Goal: Information Seeking & Learning: Find specific fact

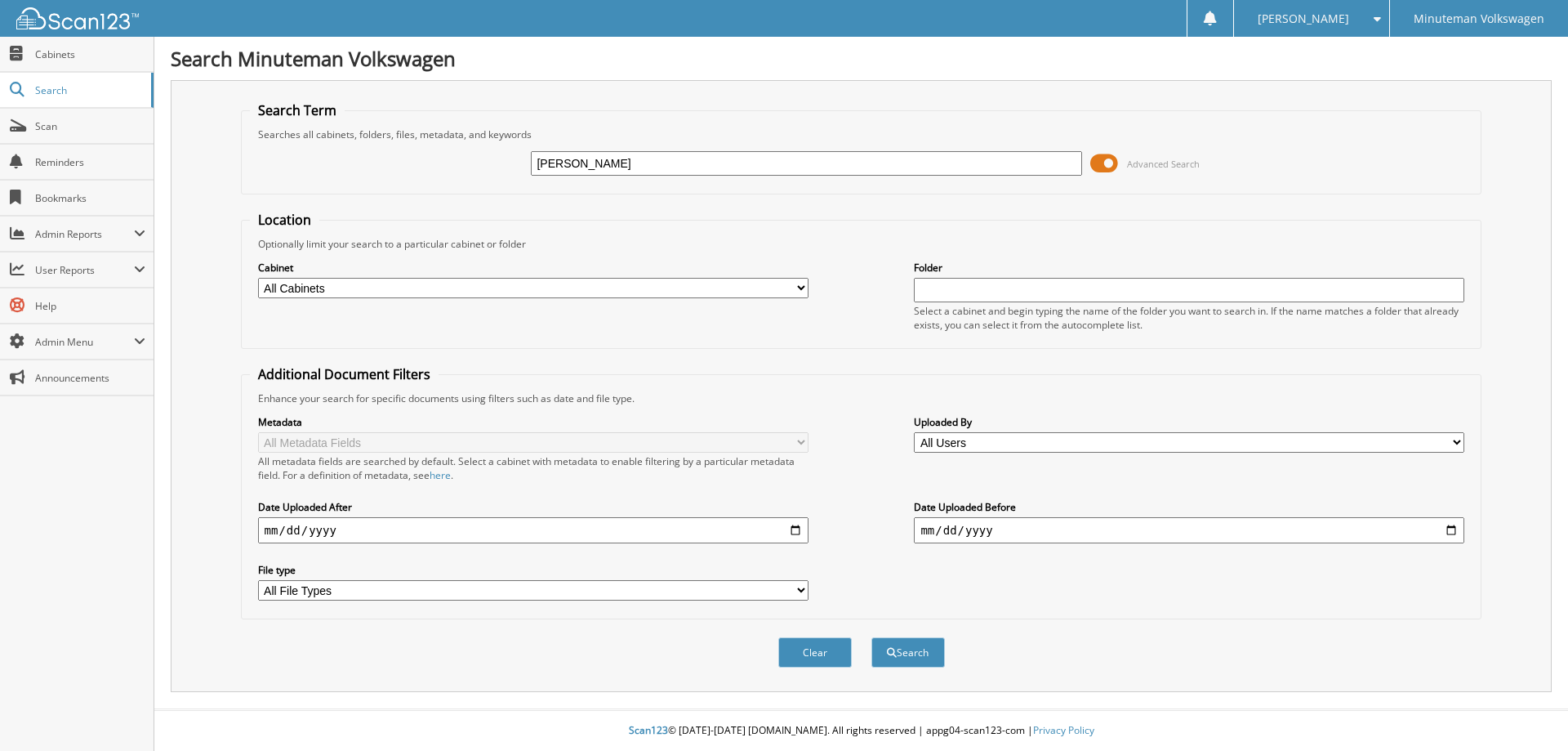
type input "[PERSON_NAME]"
click at [871, 637] on button "Search" at bounding box center [908, 652] width 73 height 30
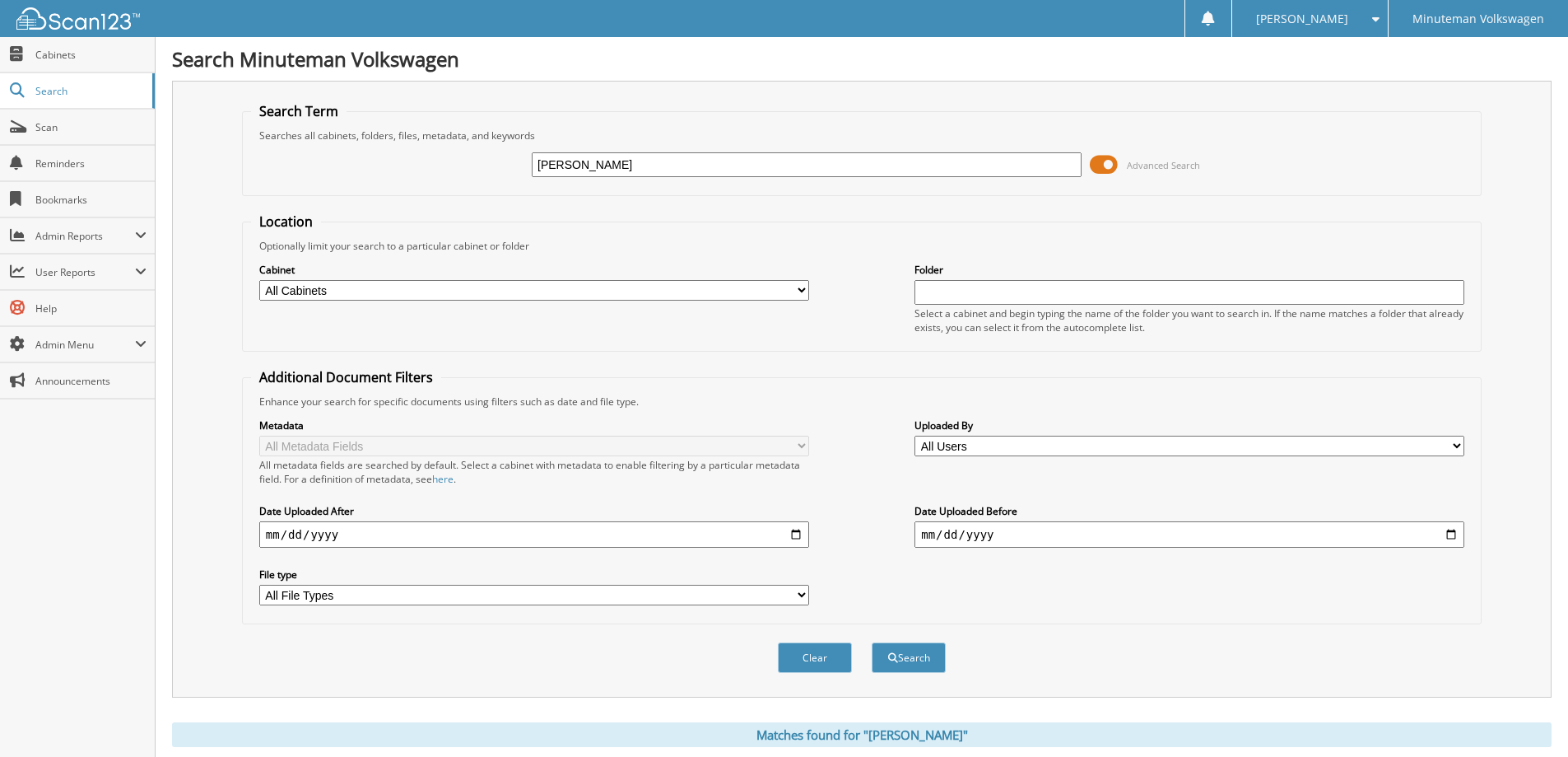
click at [1178, 166] on span "Advanced Search" at bounding box center [1164, 165] width 74 height 13
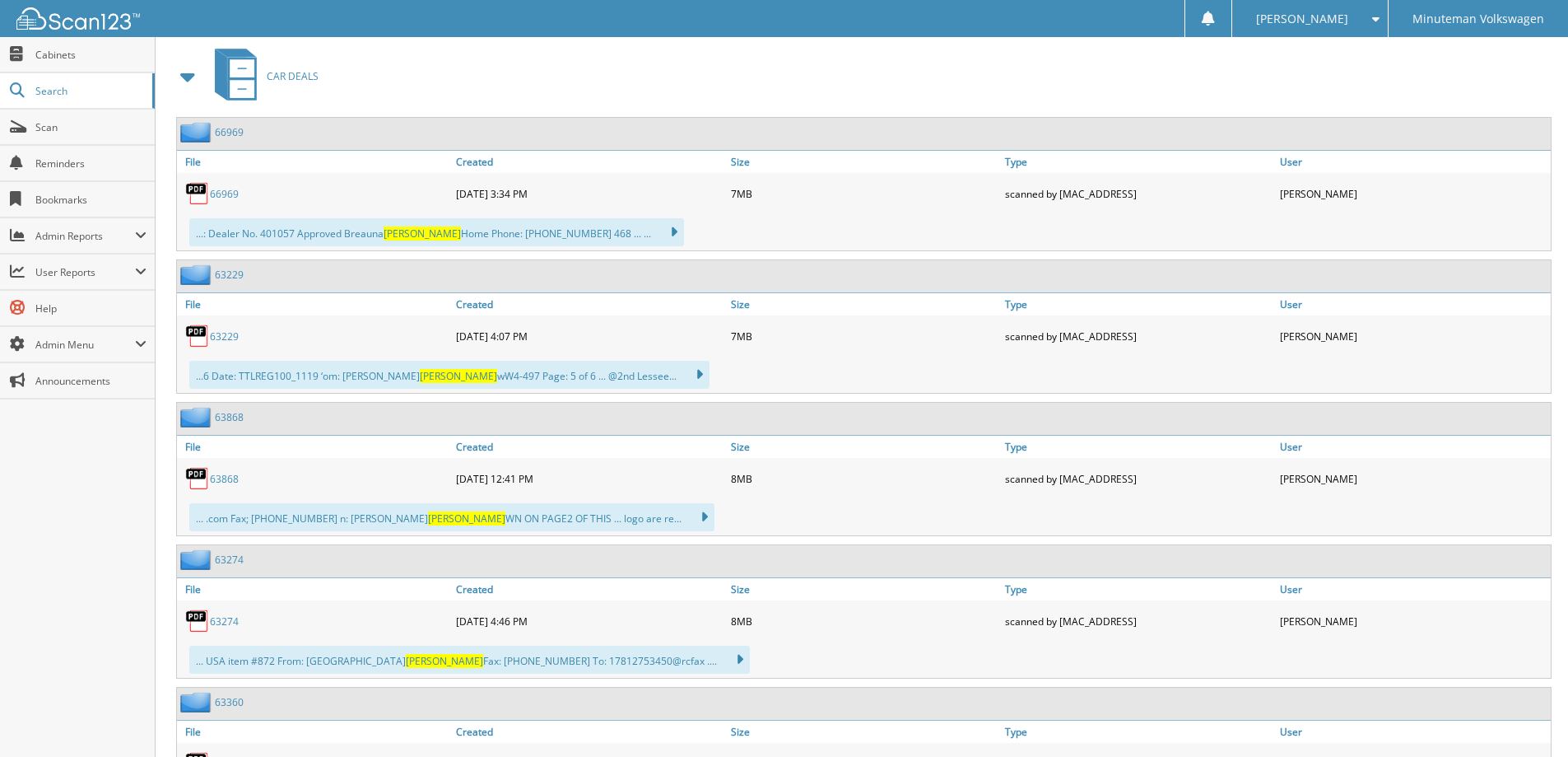
scroll to position [4180, 0]
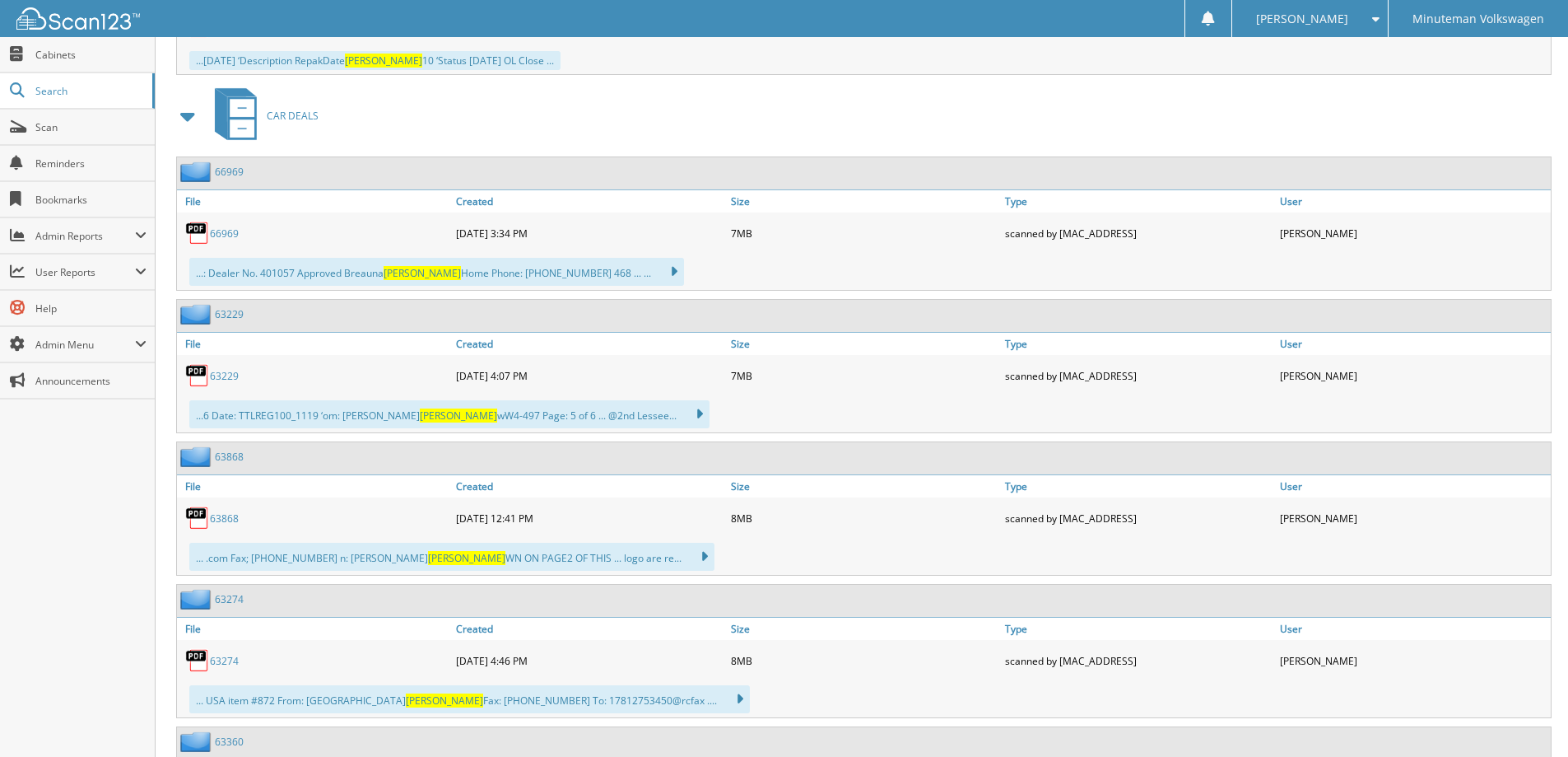
click at [225, 369] on link "63229" at bounding box center [224, 376] width 29 height 14
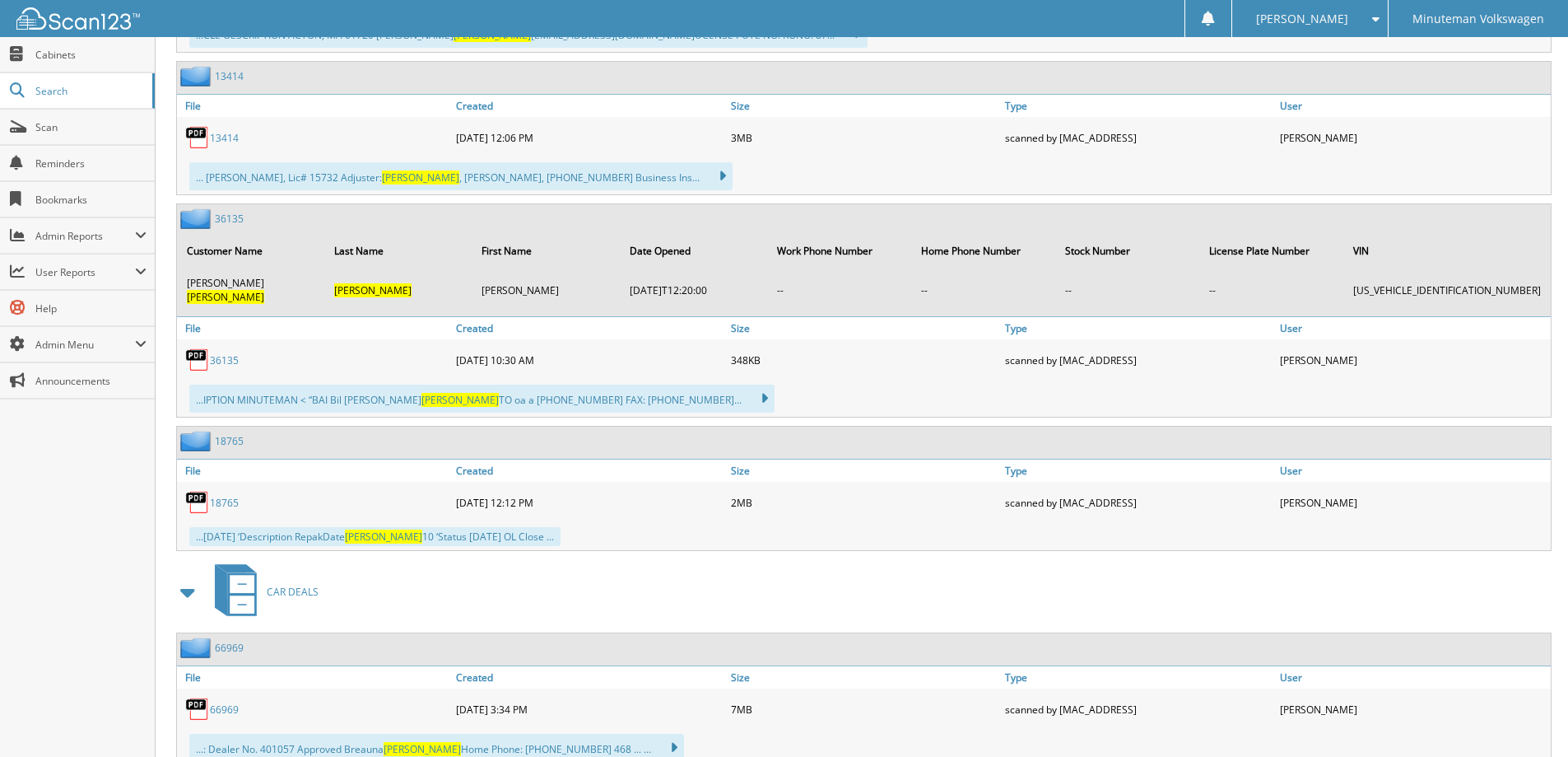
scroll to position [3686, 0]
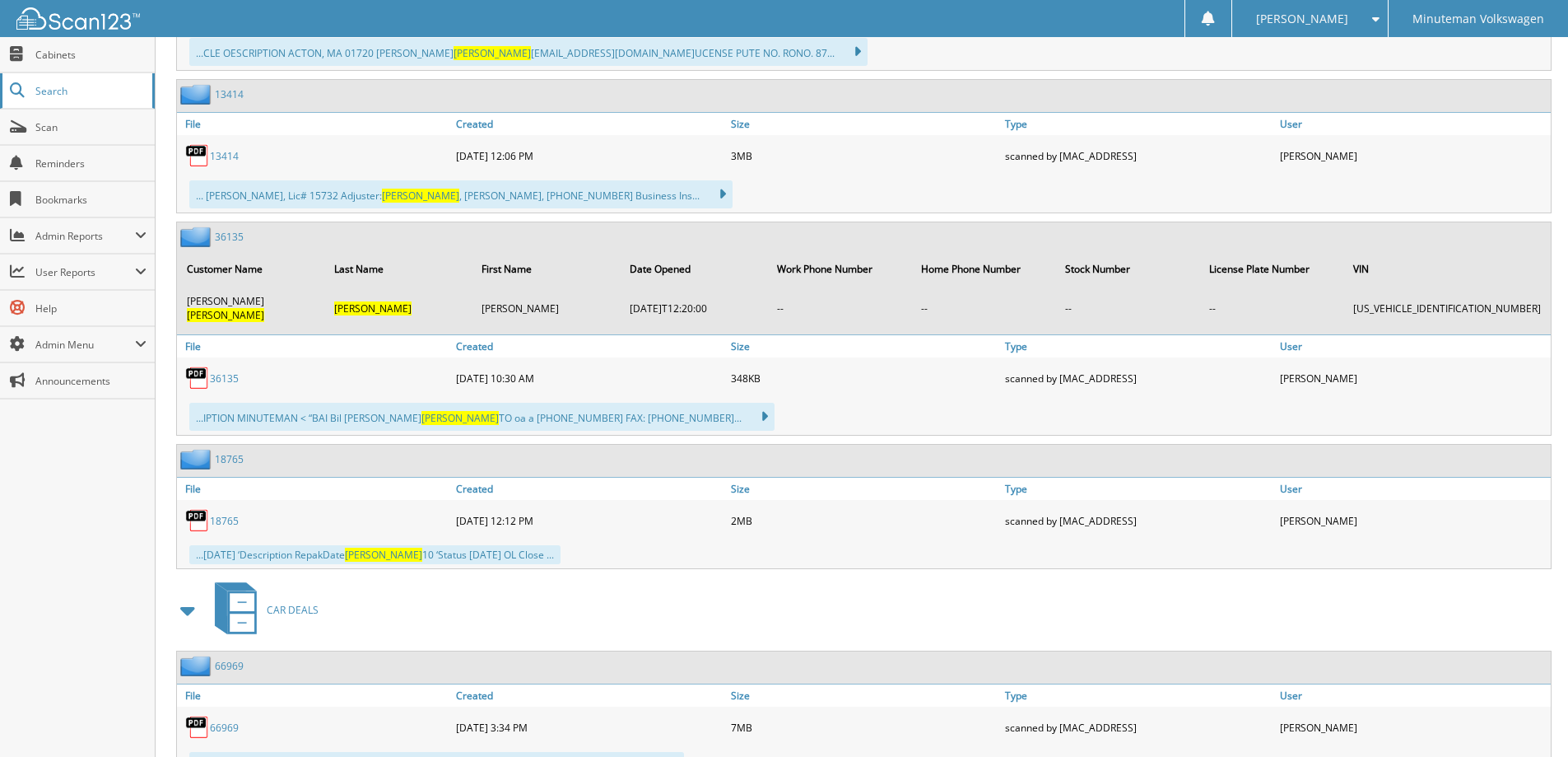
click at [51, 90] on span "Search" at bounding box center [89, 91] width 109 height 14
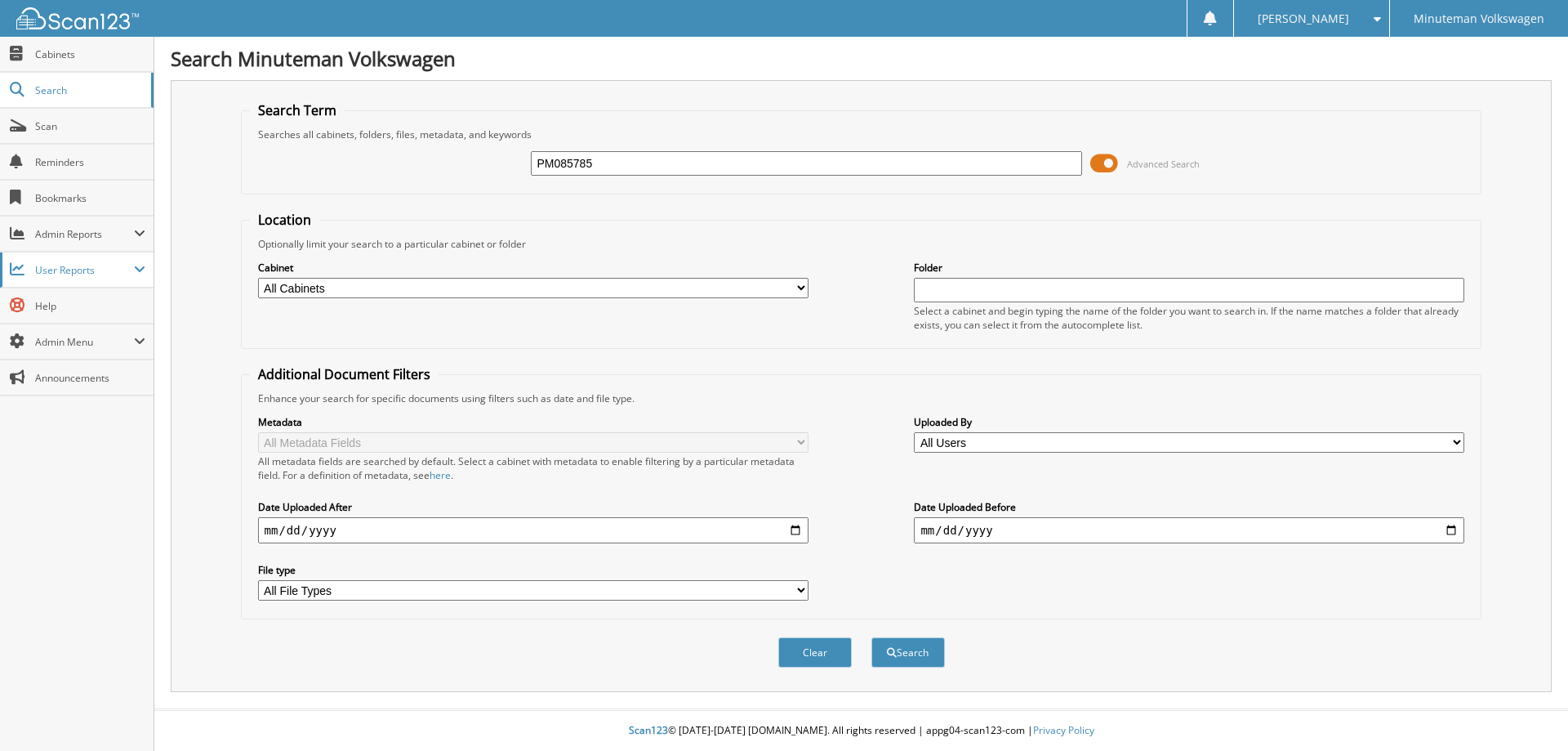
type input "PM085785"
click at [871, 637] on button "Search" at bounding box center [908, 652] width 73 height 30
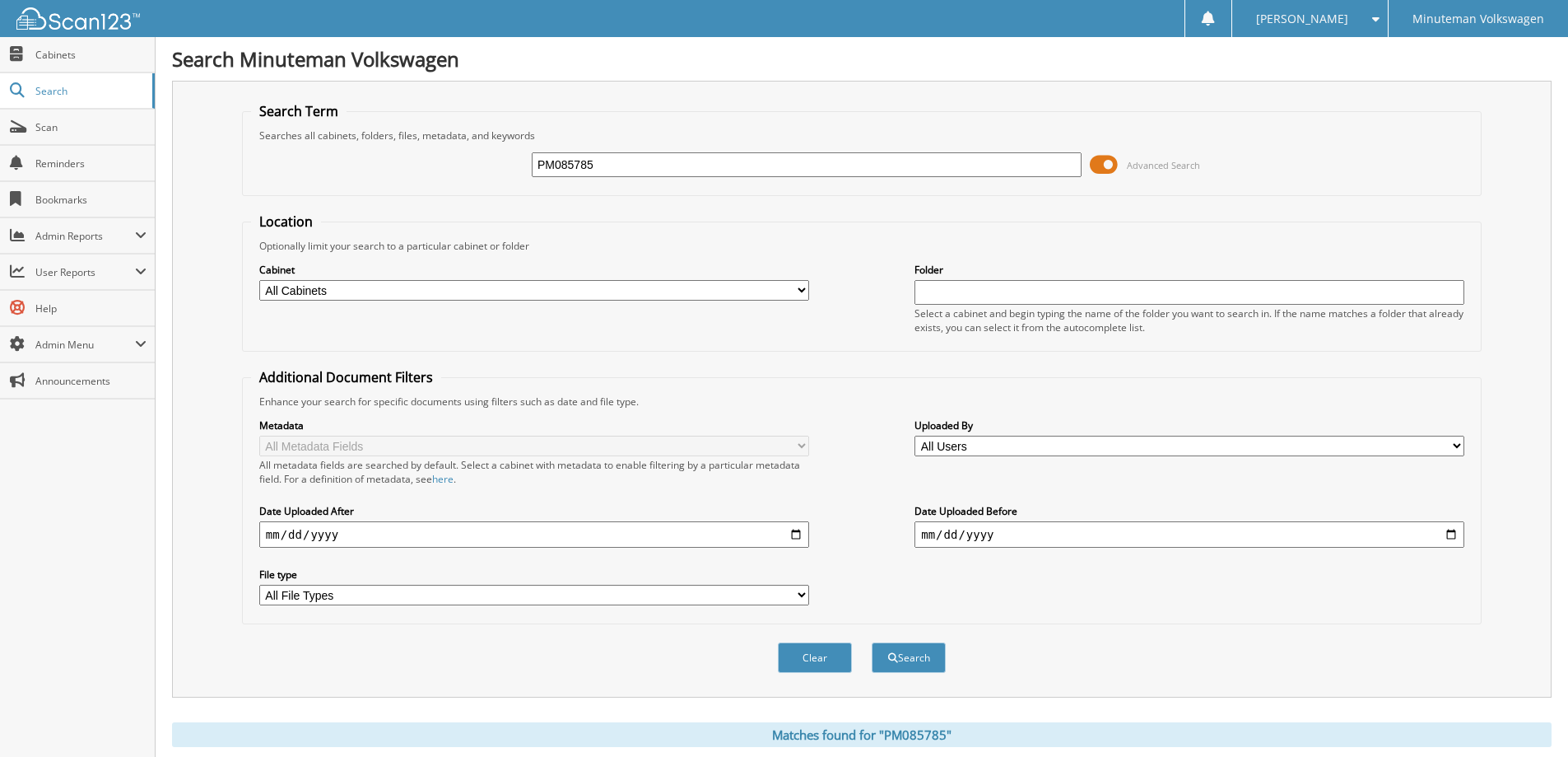
click at [1111, 162] on span at bounding box center [1103, 164] width 28 height 24
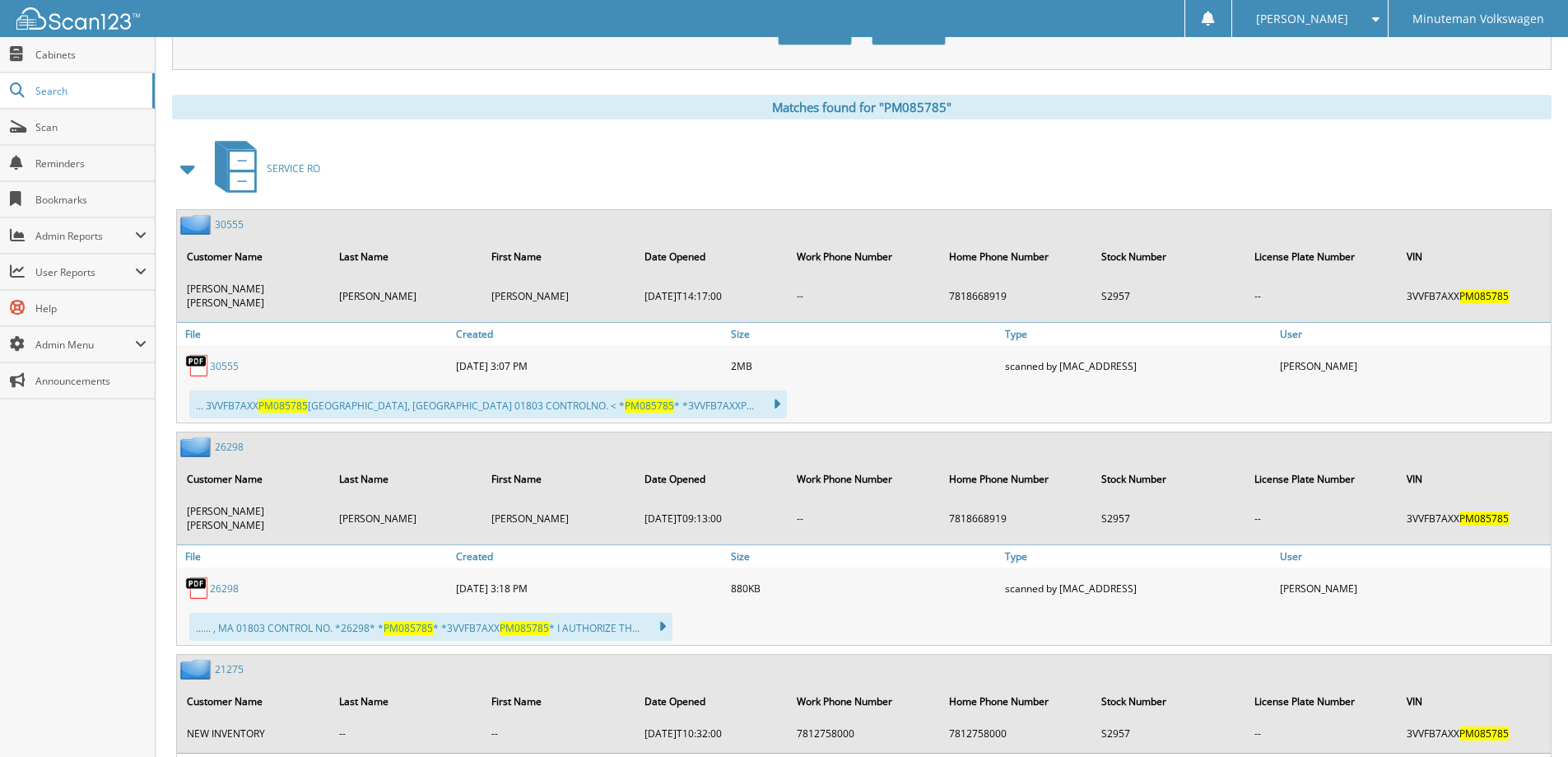
scroll to position [166, 0]
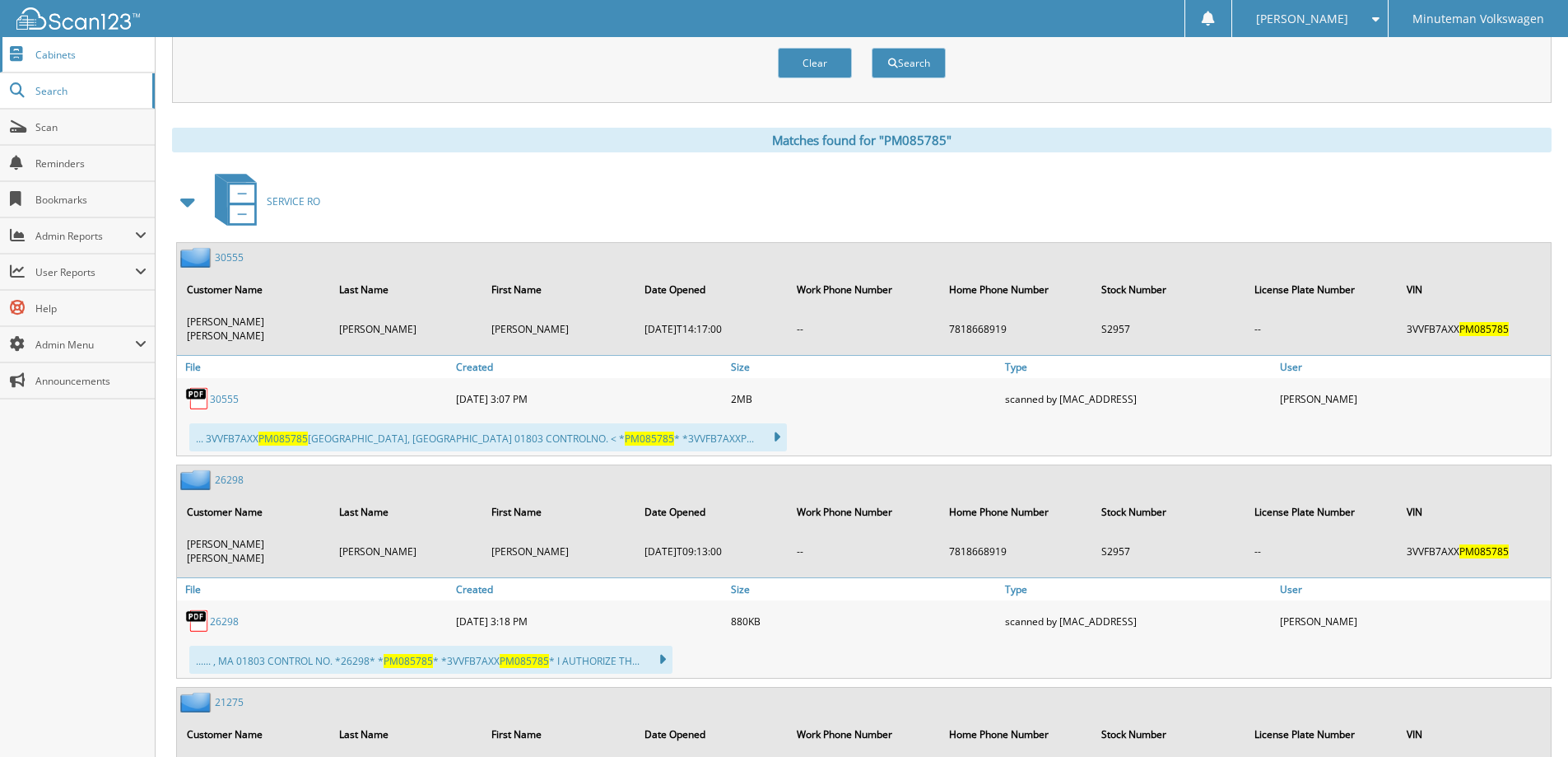
click at [62, 50] on span "Cabinets" at bounding box center [90, 54] width 112 height 14
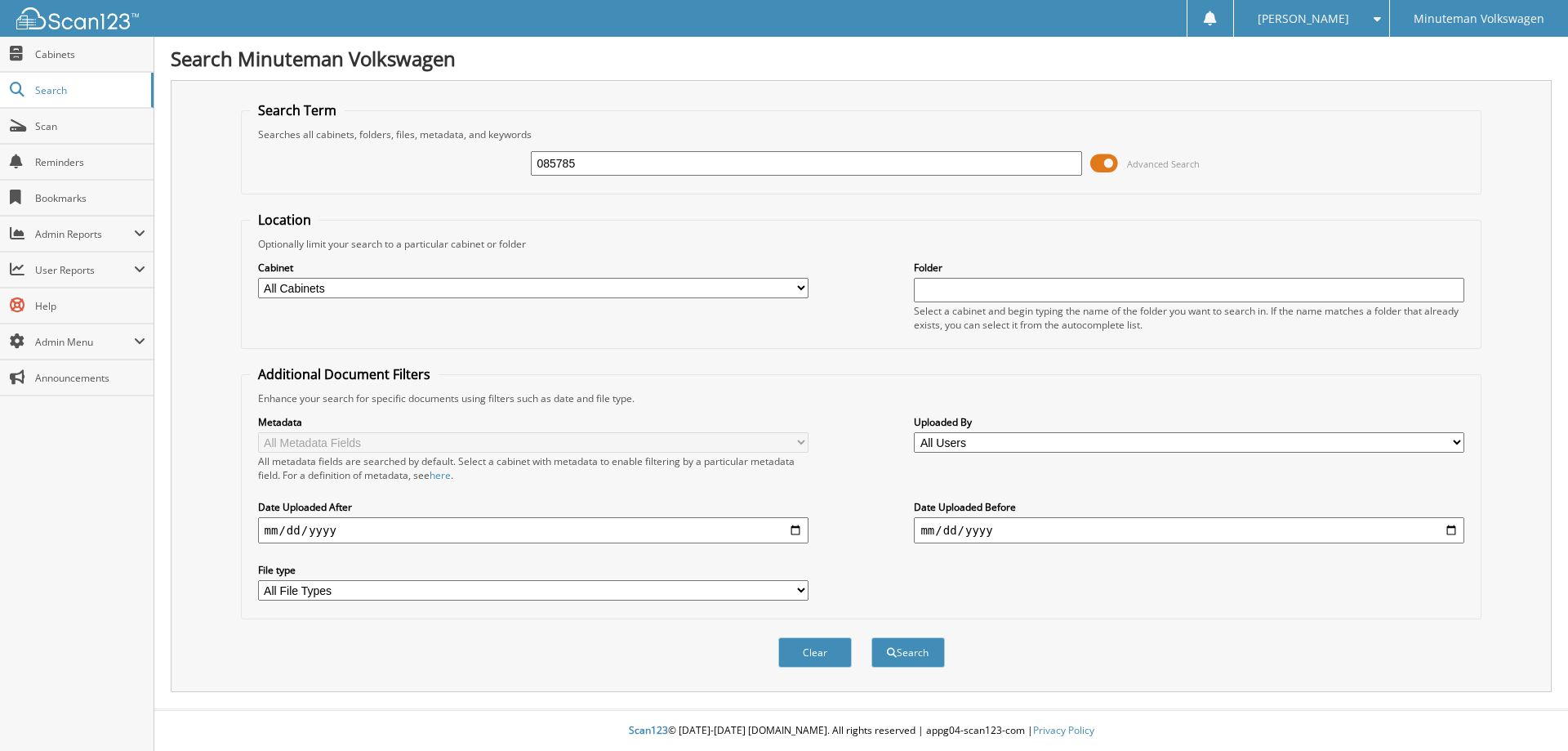
type input "085785"
click at [1106, 159] on span at bounding box center [1104, 163] width 28 height 24
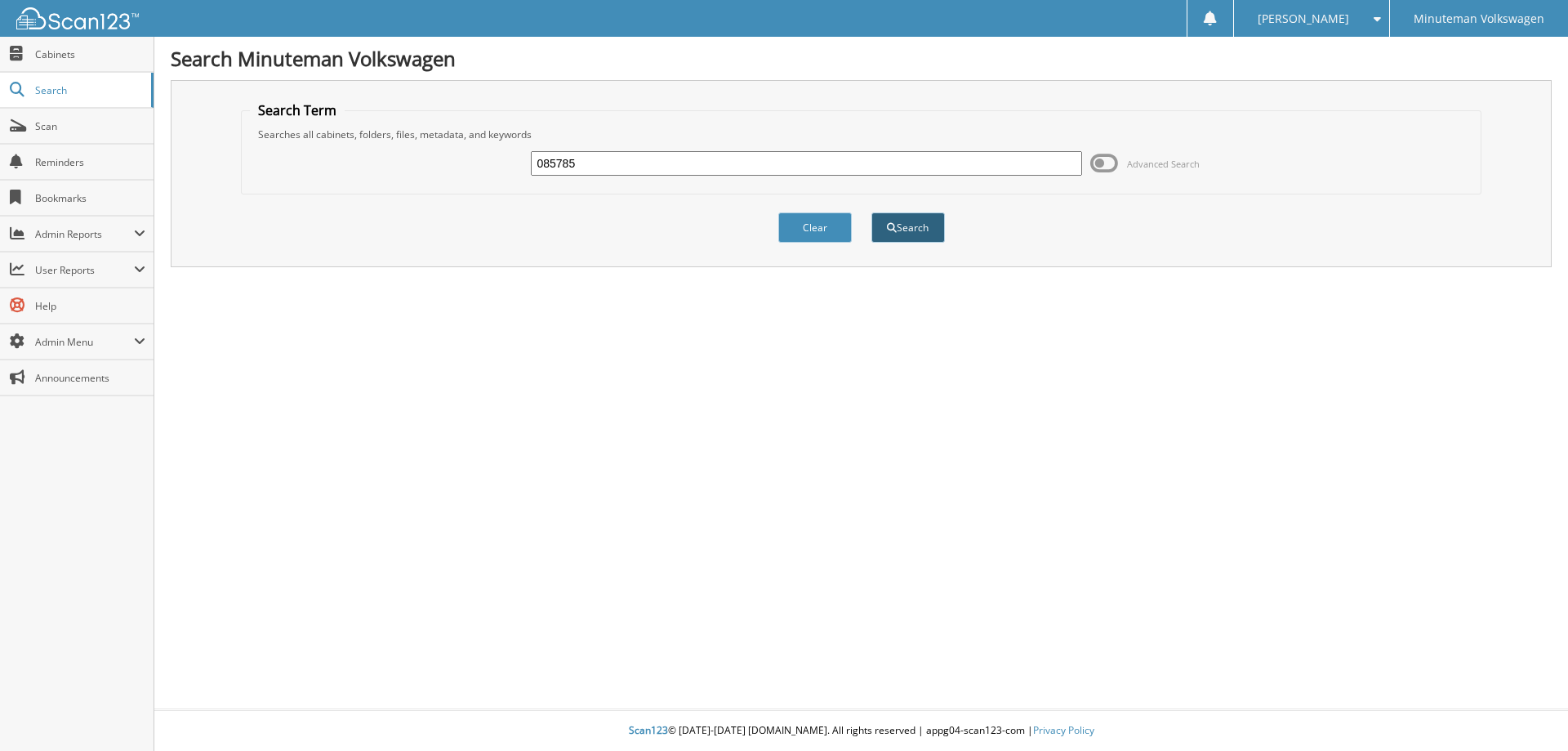
click at [916, 220] on button "Search" at bounding box center [908, 227] width 73 height 30
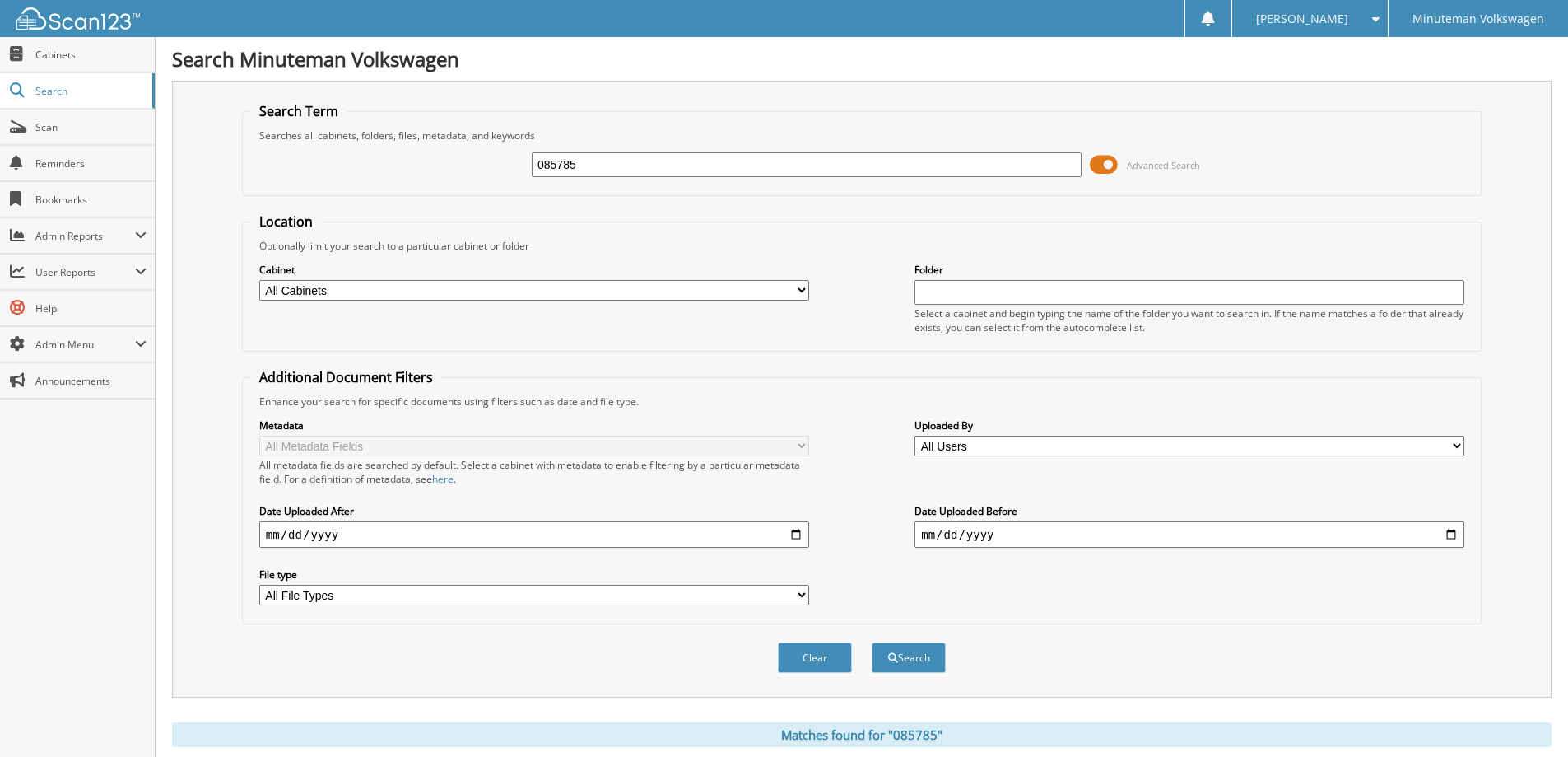
click at [800, 290] on select "All Cabinets ACCOUNTS PAYABLE CAR DEALS HR PARTS SERVICE RO Needs Filing" at bounding box center [534, 289] width 550 height 20
select select "25015"
click at [259, 280] on select "All Cabinets ACCOUNTS PAYABLE CAR DEALS HR PARTS SERVICE RO Needs Filing" at bounding box center [534, 289] width 550 height 20
click at [1113, 160] on span at bounding box center [1103, 164] width 28 height 24
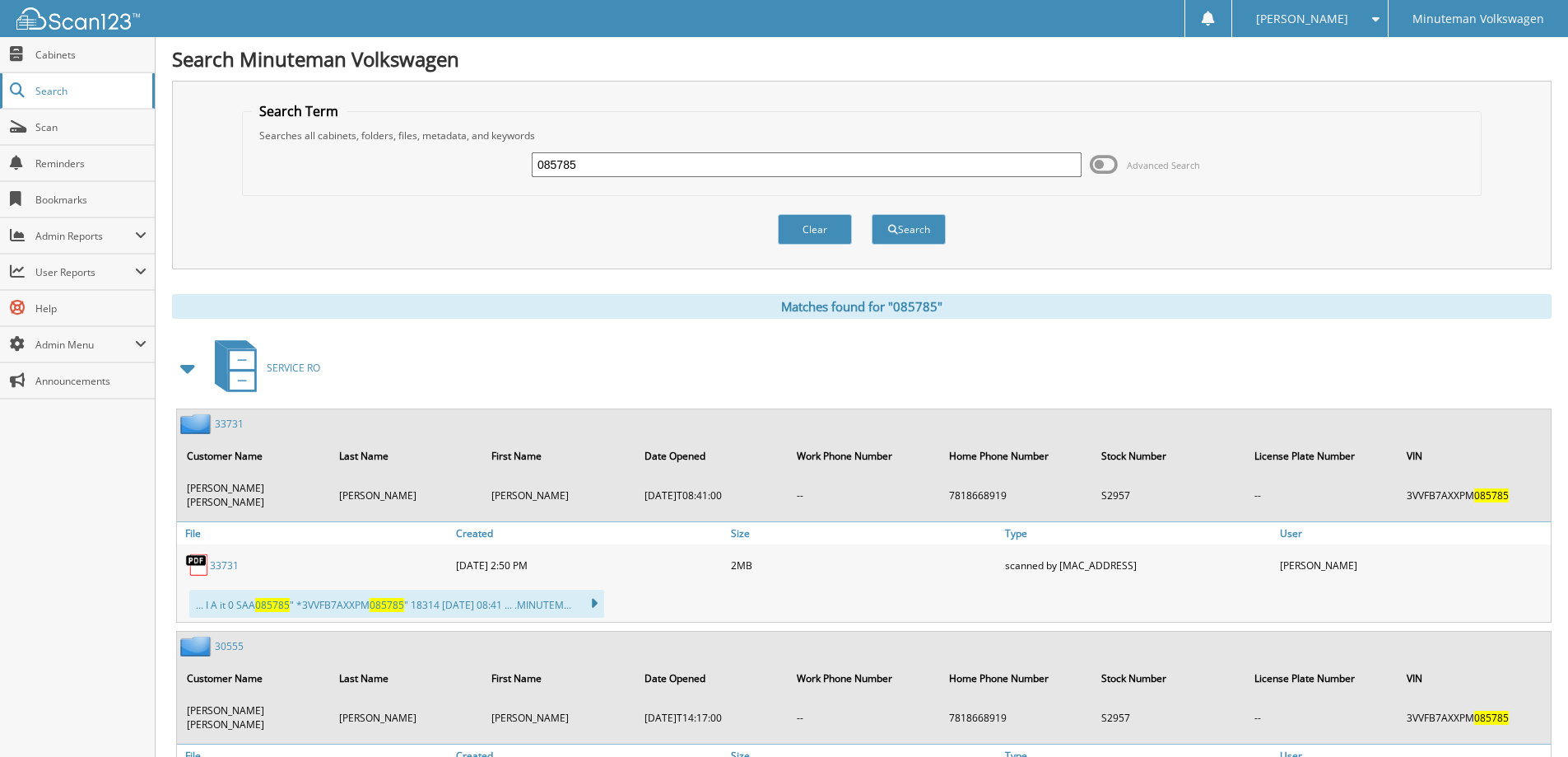
click at [60, 88] on span "Search" at bounding box center [89, 91] width 109 height 14
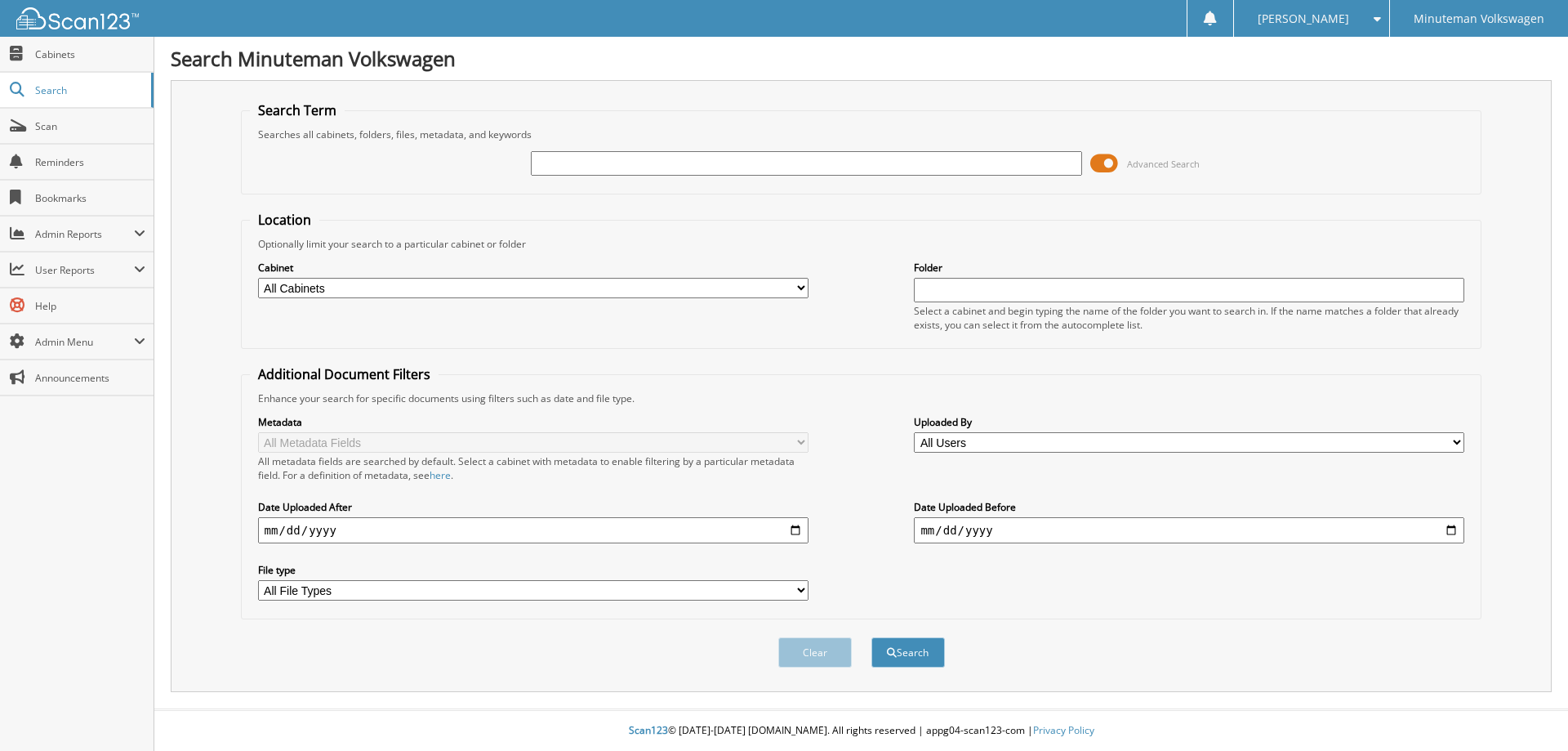
click at [801, 288] on select "All Cabinets ACCOUNTS PAYABLE CAR DEALS HR PARTS SERVICE RO Needs Filing" at bounding box center [533, 287] width 551 height 20
select select "25015"
click at [258, 277] on select "All Cabinets ACCOUNTS PAYABLE CAR DEALS HR PARTS SERVICE RO Needs Filing" at bounding box center [533, 287] width 551 height 20
click at [606, 158] on input "text" at bounding box center [807, 163] width 551 height 24
type input "RIVERA"
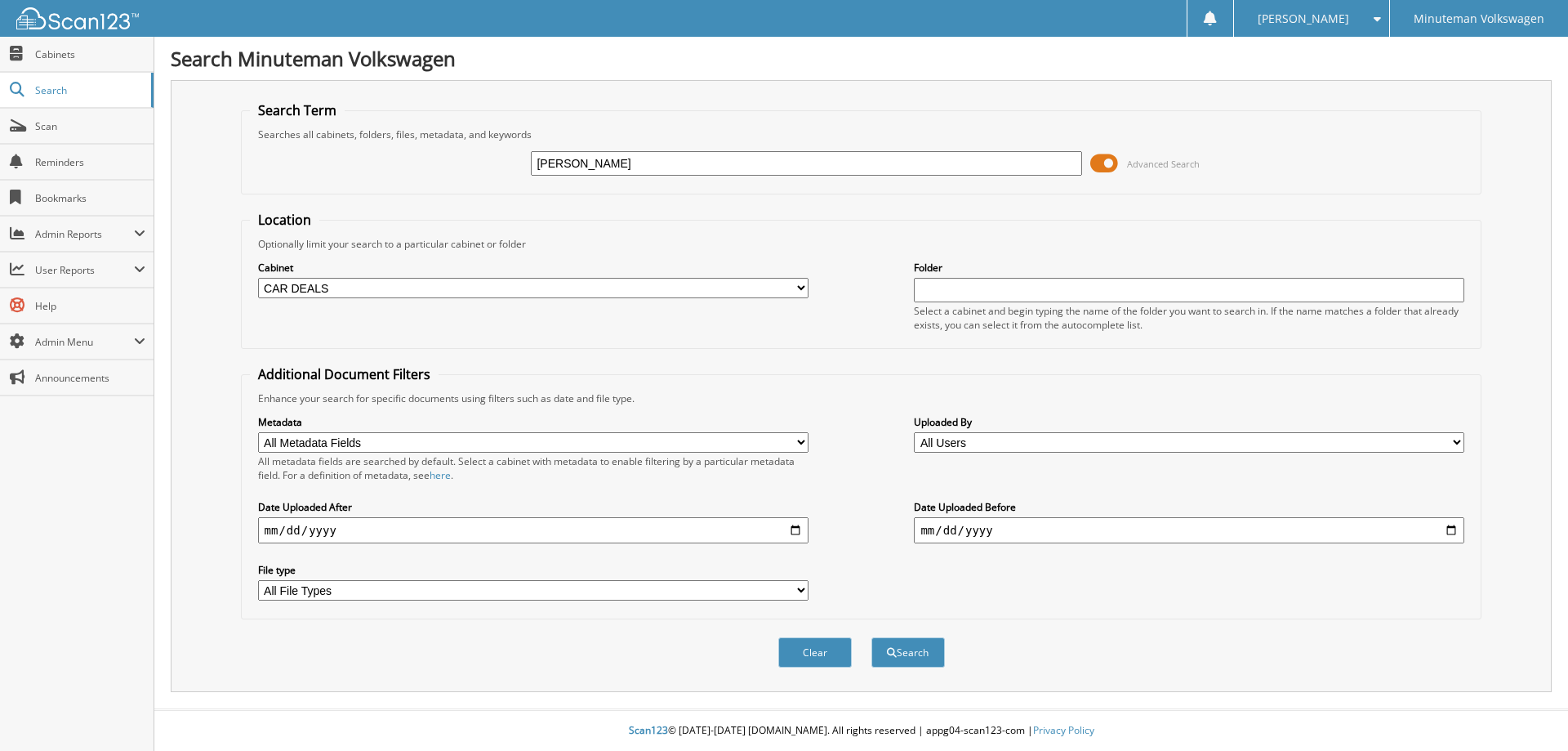
click at [871, 637] on button "Search" at bounding box center [908, 652] width 73 height 30
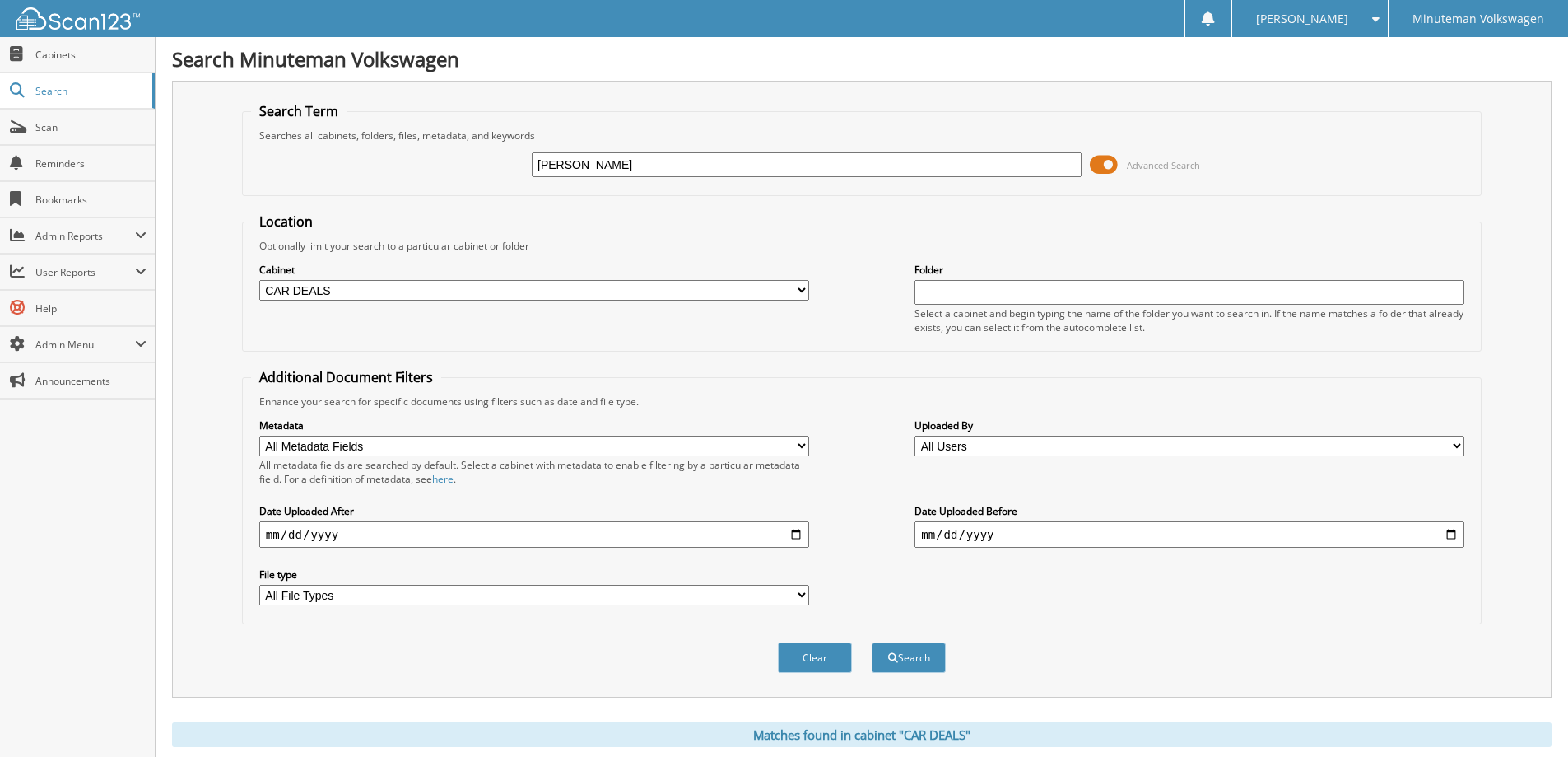
click at [1100, 160] on span at bounding box center [1103, 164] width 28 height 24
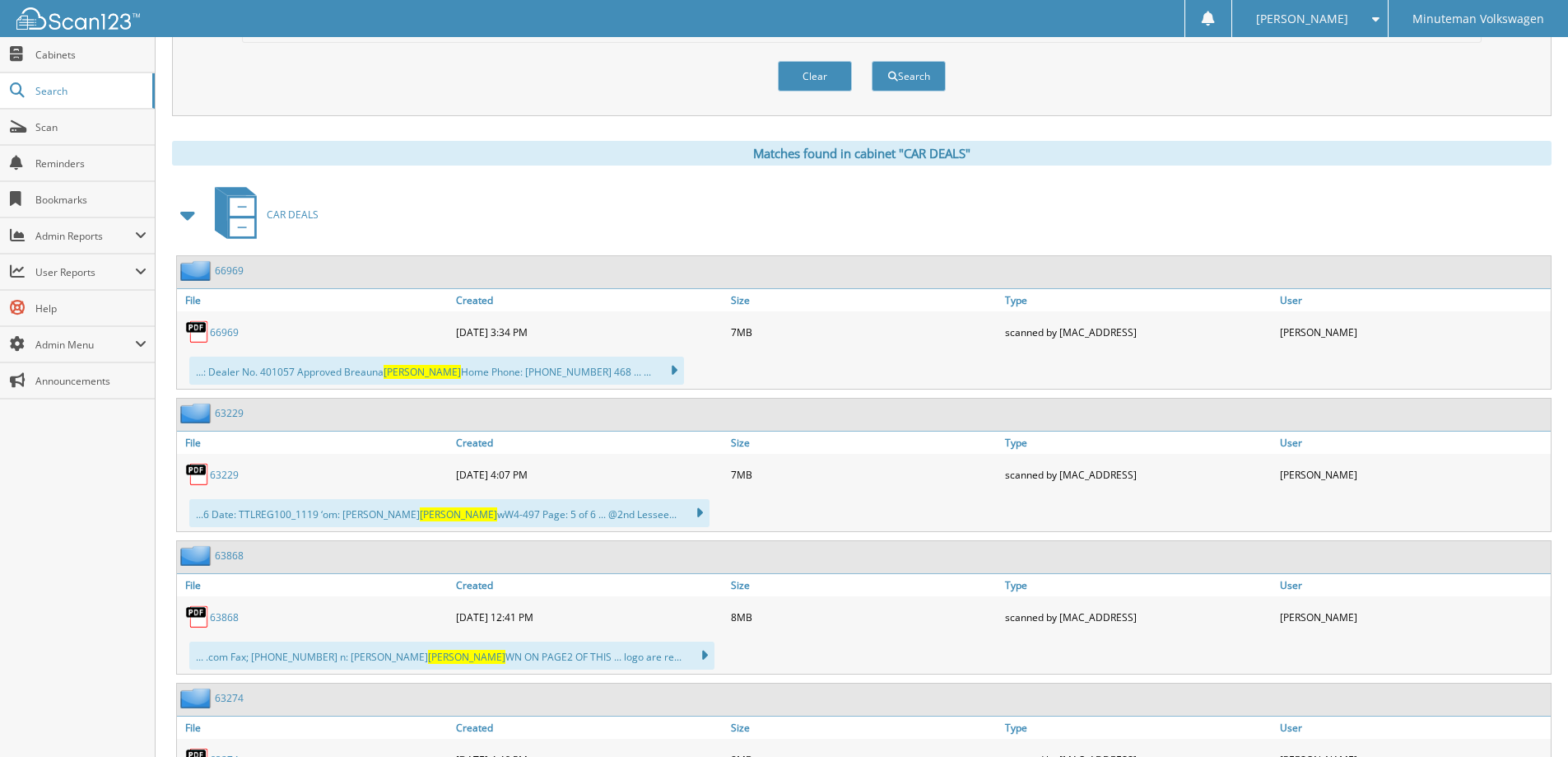
scroll to position [165, 0]
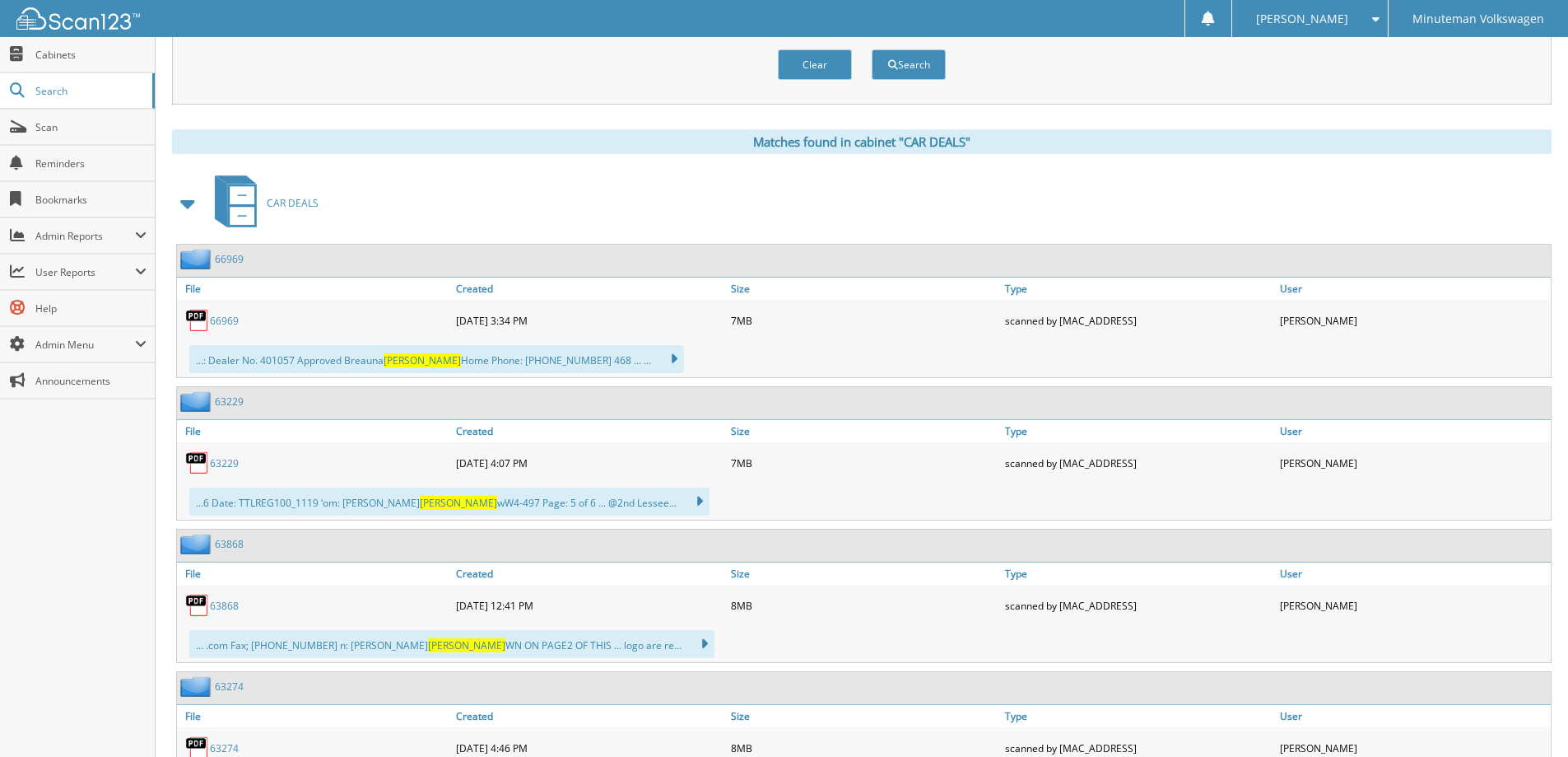
click at [237, 461] on link "63229" at bounding box center [224, 463] width 29 height 14
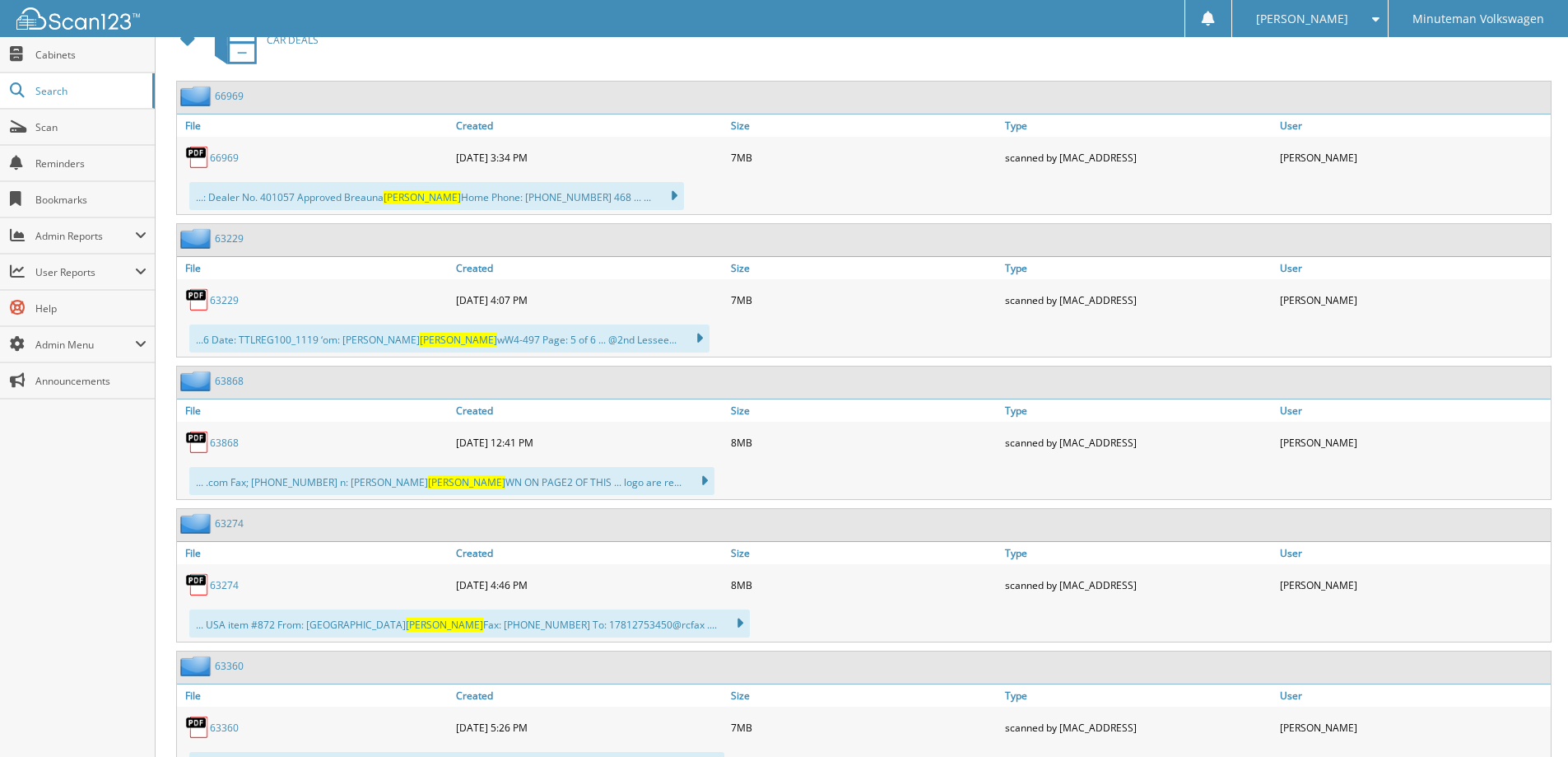
scroll to position [329, 0]
click at [229, 582] on link "63274" at bounding box center [224, 583] width 29 height 14
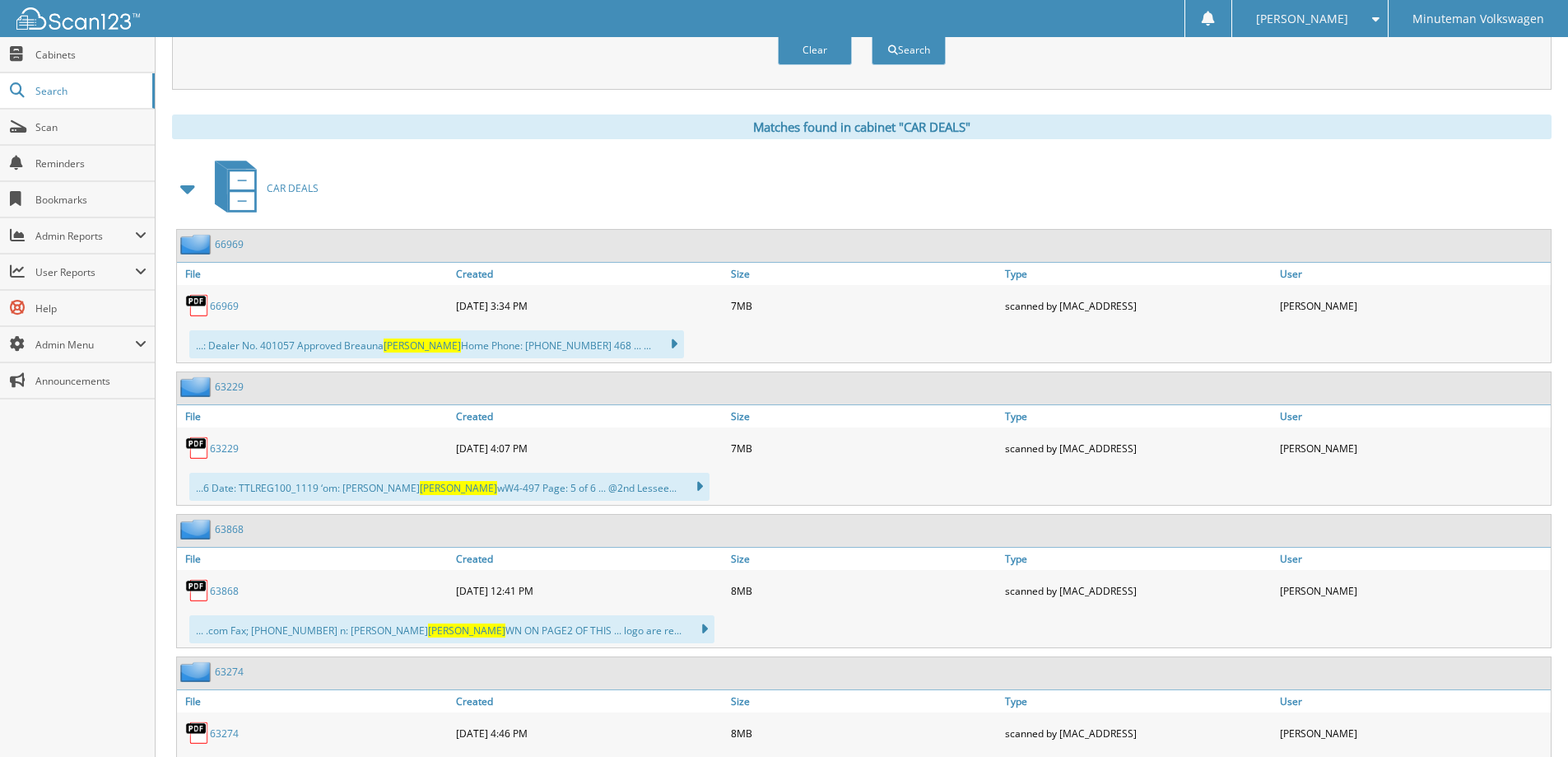
scroll to position [0, 0]
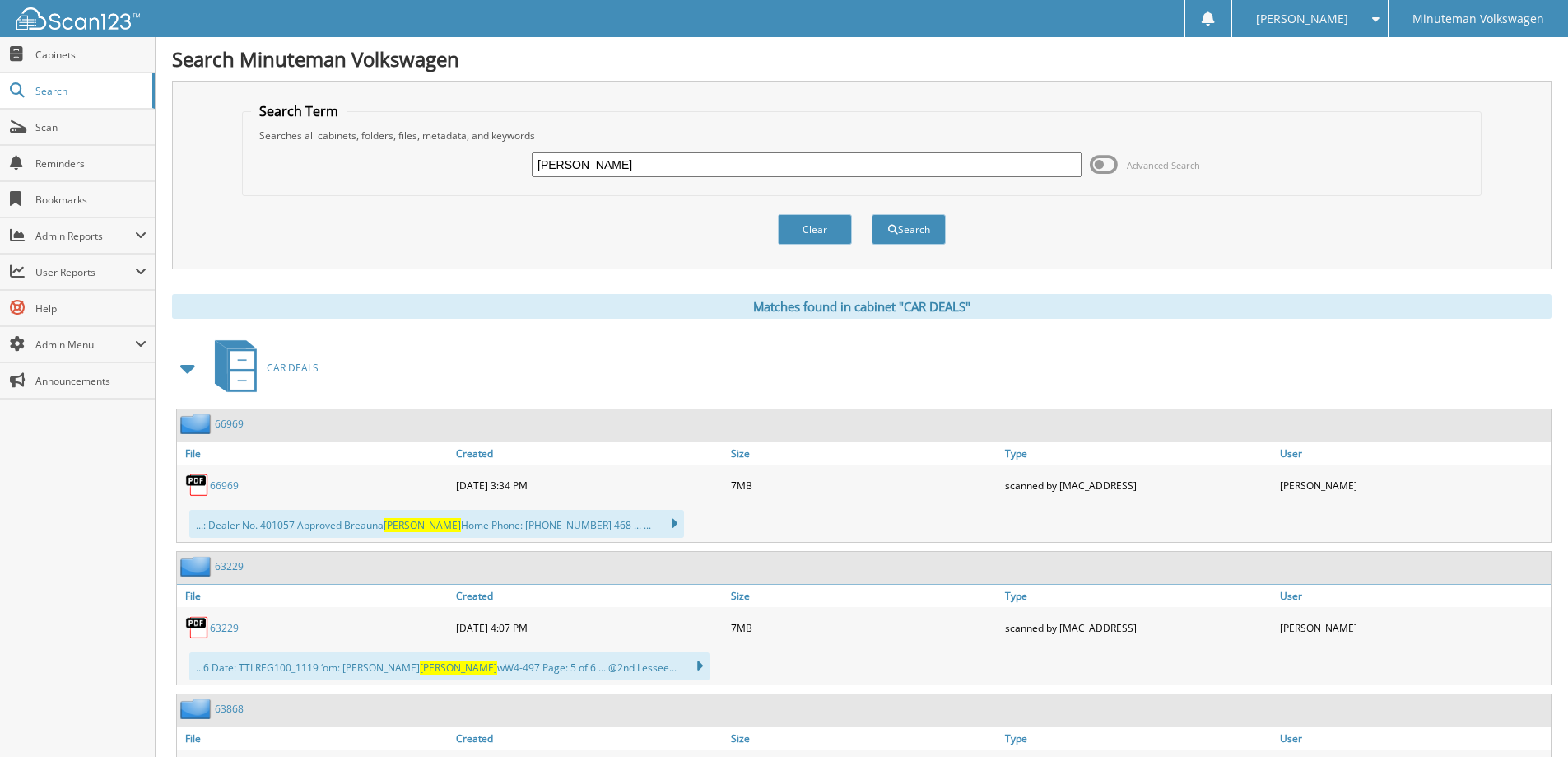
click at [595, 163] on input "RIVERA" at bounding box center [806, 164] width 550 height 24
type input "R"
type input "[PERSON_NAME]"
click at [872, 214] on button "Search" at bounding box center [909, 229] width 74 height 30
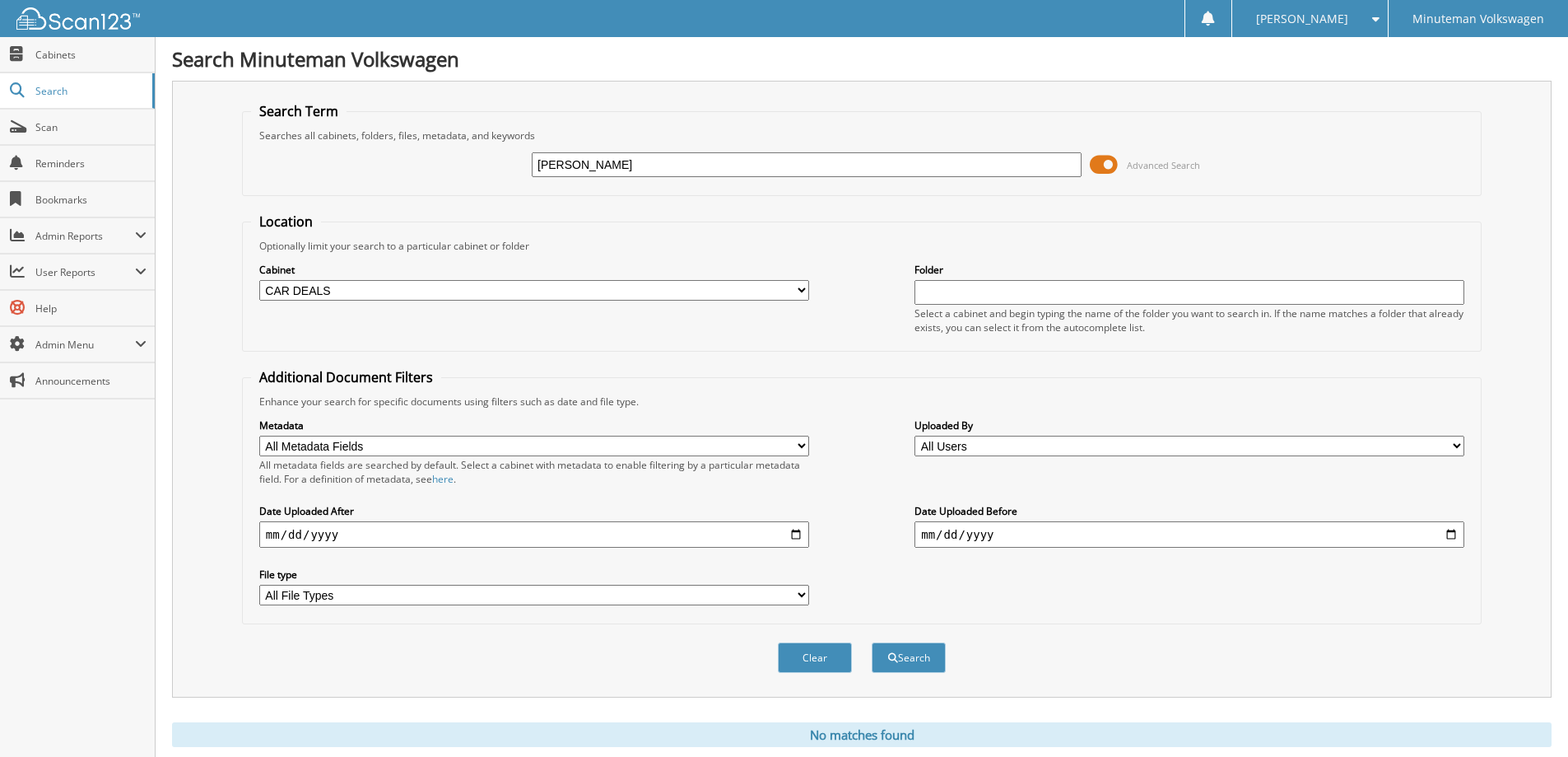
click at [954, 299] on input "text" at bounding box center [1190, 291] width 550 height 24
click at [902, 356] on div "Location Optionally limit your search to a particular cabinet or folder Cabinet…" at bounding box center [862, 418] width 1240 height 411
click at [1110, 163] on span at bounding box center [1103, 164] width 28 height 24
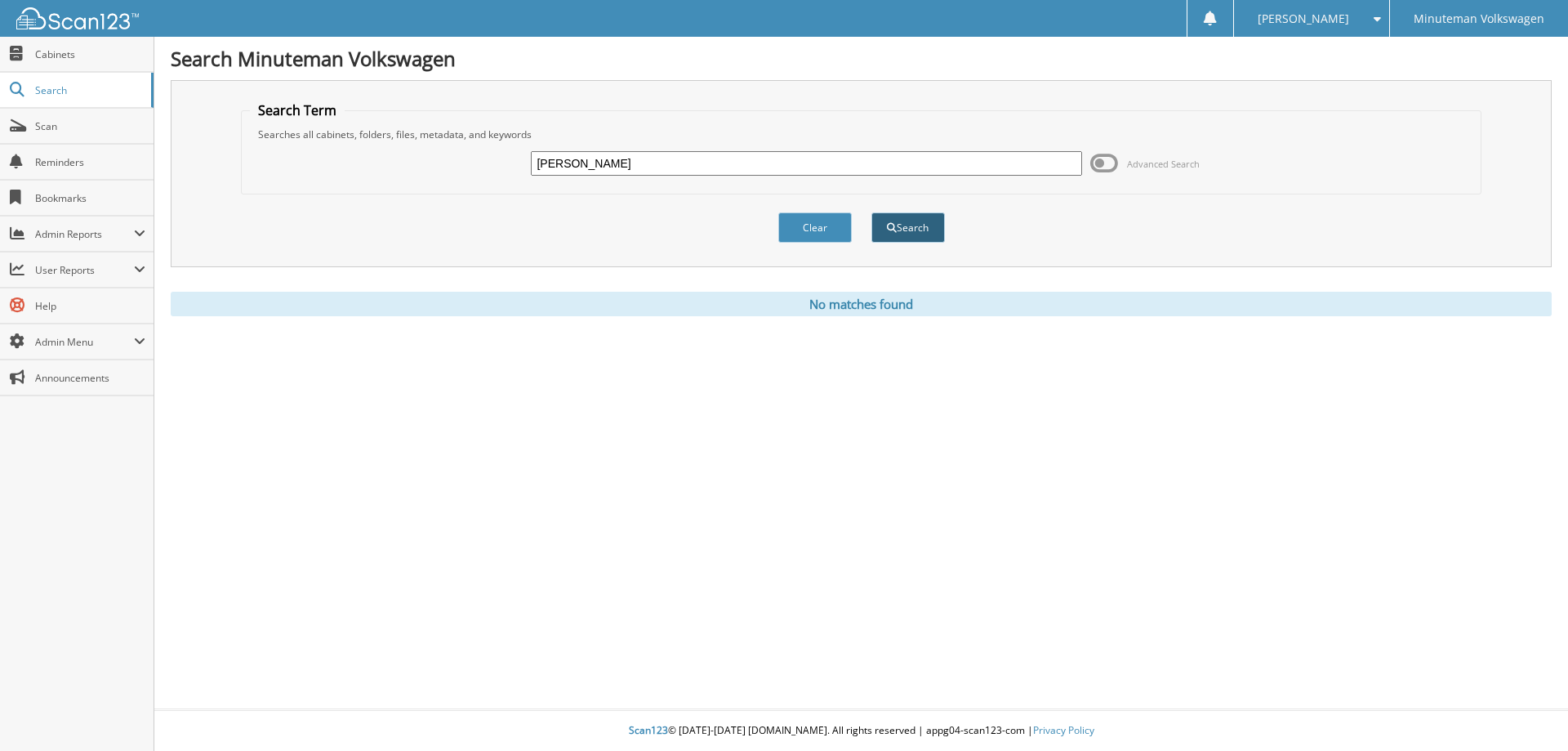
click at [913, 226] on button "Search" at bounding box center [908, 227] width 73 height 30
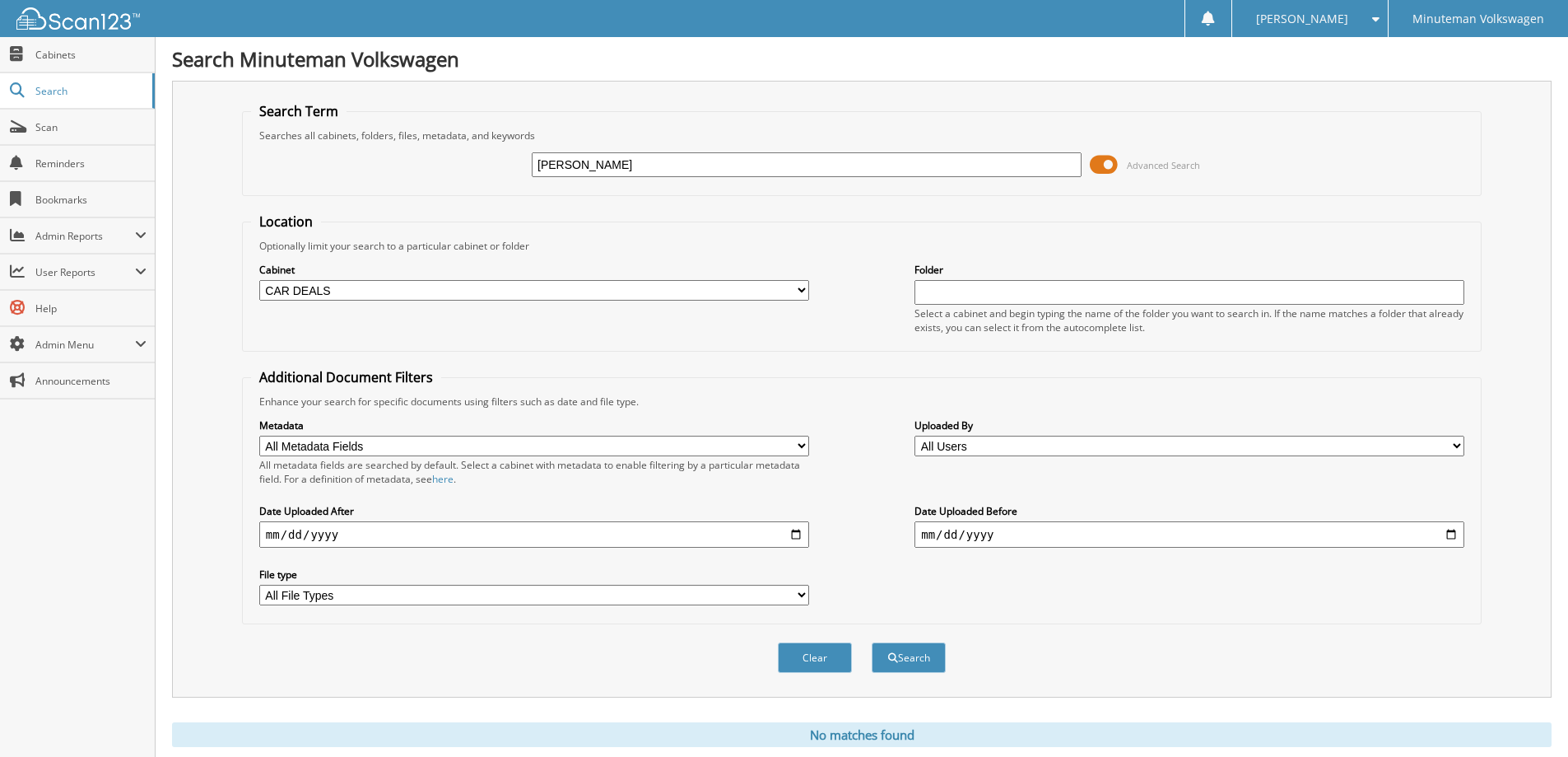
click at [797, 593] on select "All File Types CAB CSV PDF" at bounding box center [534, 594] width 550 height 20
click at [961, 559] on div "Metadata All Metadata Fields Customer Name Last Name First Name Cobuyer Name St…" at bounding box center [862, 511] width 1222 height 207
click at [953, 304] on input "text" at bounding box center [1190, 291] width 550 height 24
type input "39698"
click at [1110, 161] on span at bounding box center [1103, 164] width 28 height 24
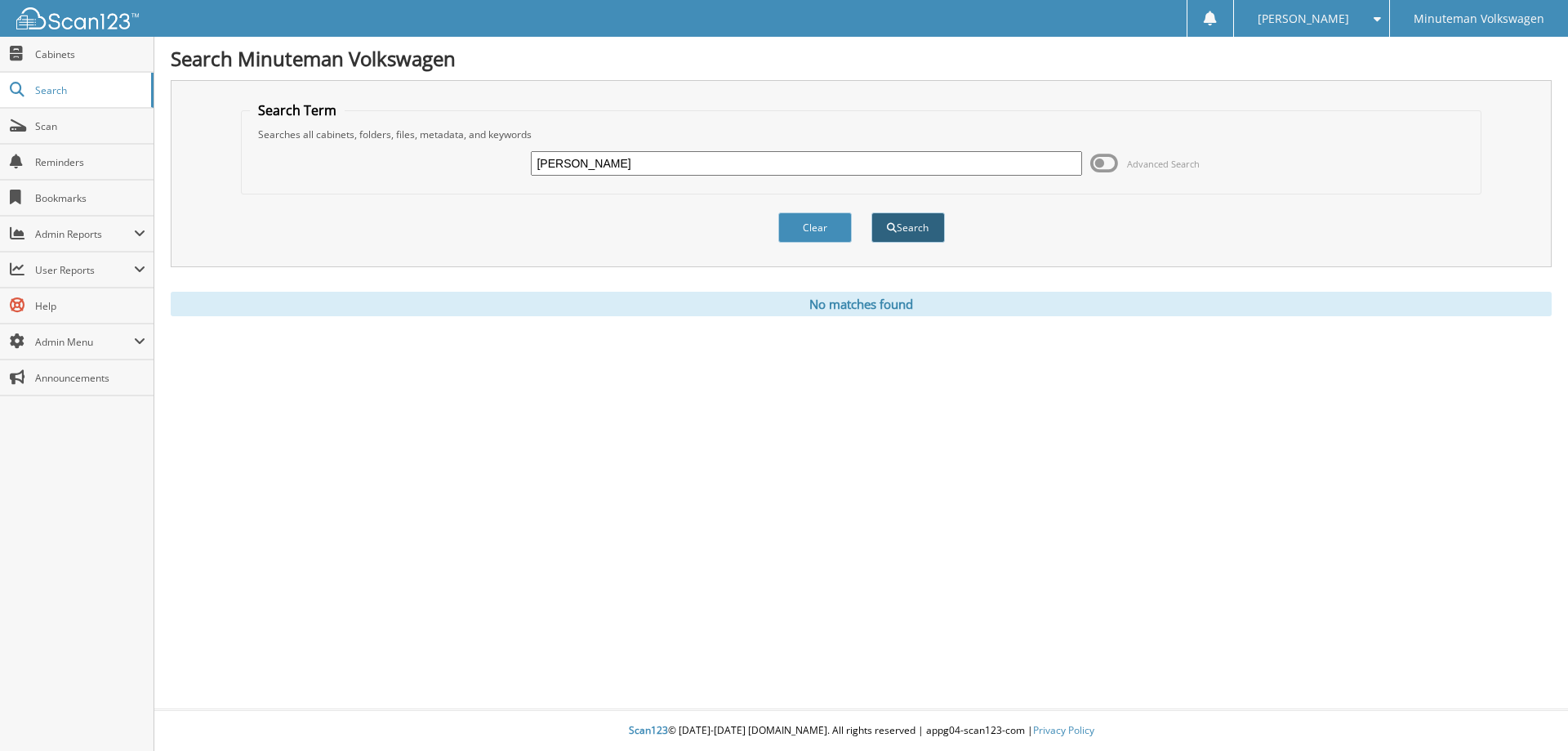
click at [910, 220] on button "Search" at bounding box center [908, 227] width 73 height 30
